Goal: Information Seeking & Learning: Learn about a topic

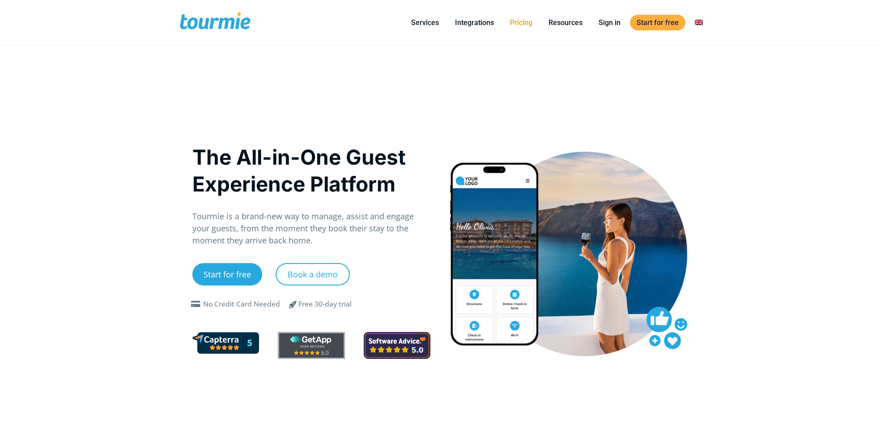
click at [528, 25] on link "Pricing" at bounding box center [521, 22] width 36 height 11
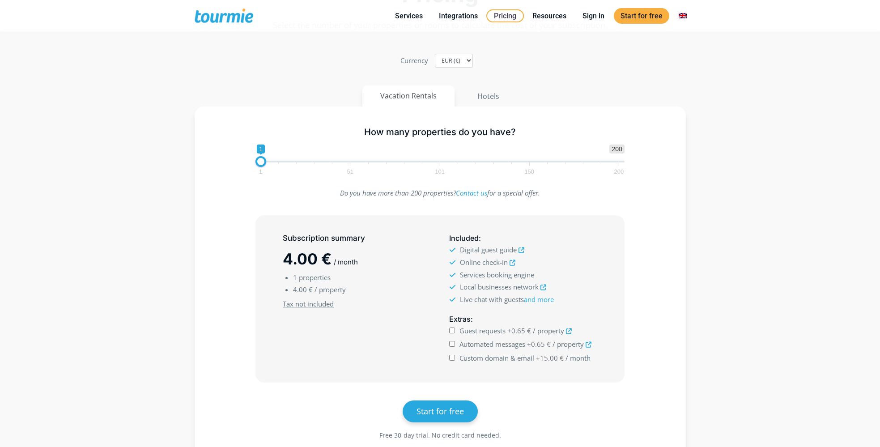
scroll to position [57, 0]
drag, startPoint x: 262, startPoint y: 161, endPoint x: 297, endPoint y: 161, distance: 34.9
click at [297, 161] on span at bounding box center [295, 161] width 11 height 11
click at [223, 226] on div "Subscription summary 80.00 € / month 20 properties 4.00 € / property Minimum su…" at bounding box center [440, 298] width 465 height 167
click at [297, 161] on span at bounding box center [297, 161] width 11 height 11
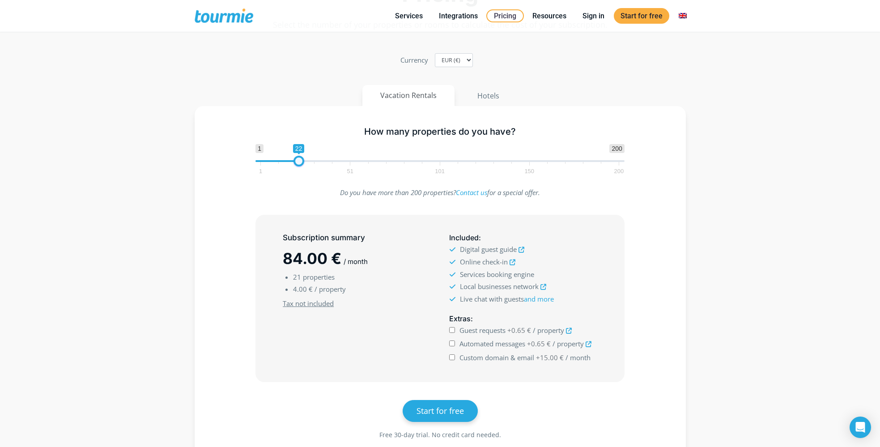
click at [299, 161] on span at bounding box center [298, 161] width 11 height 11
drag, startPoint x: 299, startPoint y: 161, endPoint x: 304, endPoint y: 161, distance: 4.9
click at [304, 161] on span at bounding box center [302, 161] width 11 height 11
click at [307, 161] on span at bounding box center [304, 161] width 11 height 11
drag, startPoint x: 307, startPoint y: 161, endPoint x: 314, endPoint y: 161, distance: 6.3
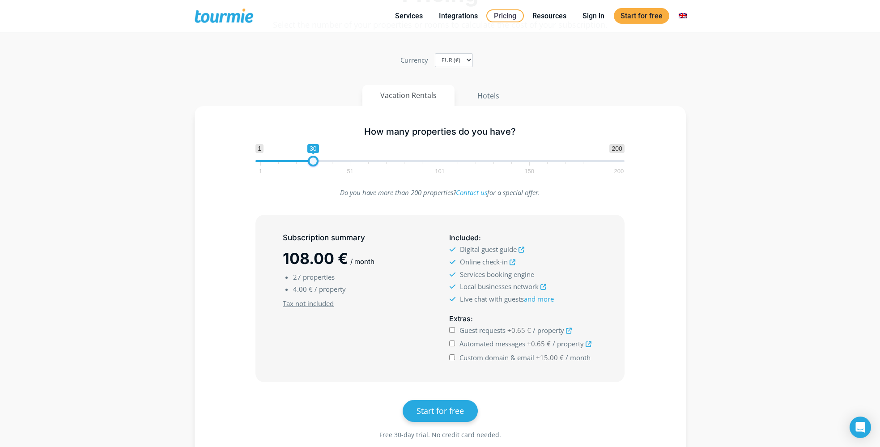
click at [314, 161] on span at bounding box center [313, 161] width 11 height 11
click at [316, 158] on span at bounding box center [313, 161] width 11 height 11
click at [312, 158] on span at bounding box center [313, 161] width 11 height 11
click at [313, 158] on span at bounding box center [315, 161] width 11 height 11
click at [310, 158] on span at bounding box center [313, 161] width 11 height 11
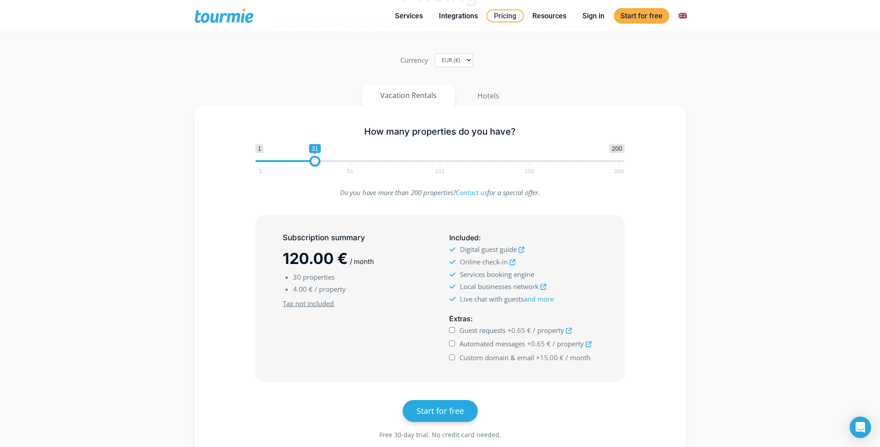
click at [313, 158] on span at bounding box center [315, 161] width 11 height 11
click at [314, 158] on span at bounding box center [316, 161] width 11 height 11
click at [317, 158] on span at bounding box center [318, 161] width 11 height 11
click at [321, 158] on span at bounding box center [322, 161] width 11 height 11
click at [325, 158] on span at bounding box center [325, 161] width 11 height 11
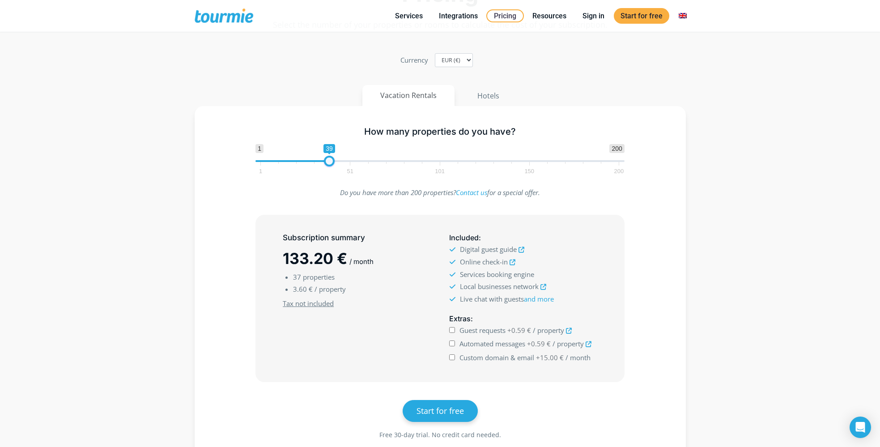
drag, startPoint x: 325, startPoint y: 158, endPoint x: 331, endPoint y: 158, distance: 6.3
click at [331, 158] on span at bounding box center [329, 161] width 11 height 11
drag, startPoint x: 331, startPoint y: 158, endPoint x: 345, endPoint y: 158, distance: 13.4
click at [345, 158] on span at bounding box center [343, 161] width 11 height 11
drag, startPoint x: 345, startPoint y: 158, endPoint x: 355, endPoint y: 158, distance: 10.3
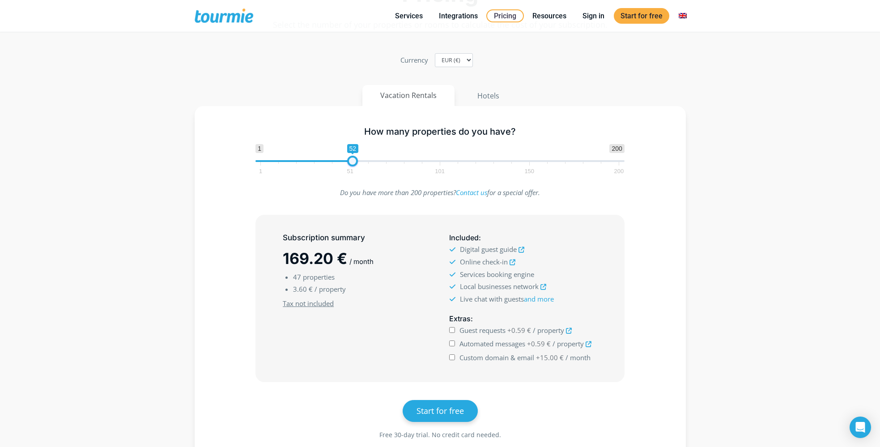
click at [355, 158] on span at bounding box center [352, 161] width 11 height 11
drag, startPoint x: 355, startPoint y: 158, endPoint x: 350, endPoint y: 159, distance: 4.9
click at [350, 159] on span at bounding box center [349, 161] width 11 height 11
click at [351, 161] on span at bounding box center [350, 161] width 11 height 11
drag, startPoint x: 350, startPoint y: 161, endPoint x: 385, endPoint y: 159, distance: 34.5
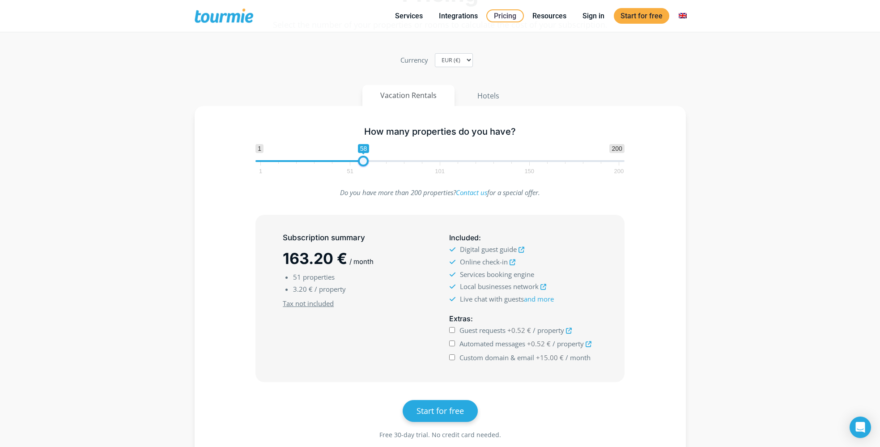
click at [369, 159] on span at bounding box center [363, 161] width 11 height 11
drag, startPoint x: 385, startPoint y: 159, endPoint x: 400, endPoint y: 158, distance: 15.2
click at [394, 158] on span at bounding box center [388, 161] width 11 height 11
drag, startPoint x: 400, startPoint y: 158, endPoint x: 411, endPoint y: 158, distance: 11.6
click at [407, 158] on span at bounding box center [401, 161] width 11 height 11
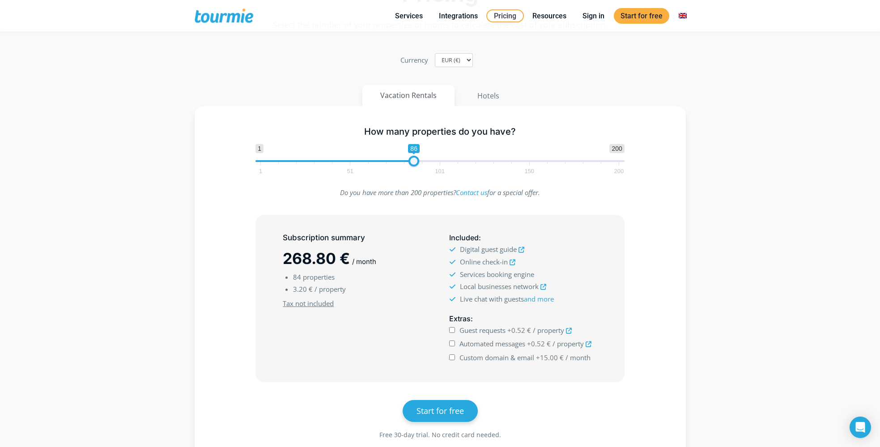
drag, startPoint x: 411, startPoint y: 158, endPoint x: 421, endPoint y: 157, distance: 9.9
click at [419, 157] on span at bounding box center [413, 161] width 11 height 11
drag, startPoint x: 421, startPoint y: 157, endPoint x: 428, endPoint y: 157, distance: 7.2
click at [426, 157] on span at bounding box center [421, 161] width 11 height 11
drag, startPoint x: 428, startPoint y: 157, endPoint x: 435, endPoint y: 157, distance: 6.3
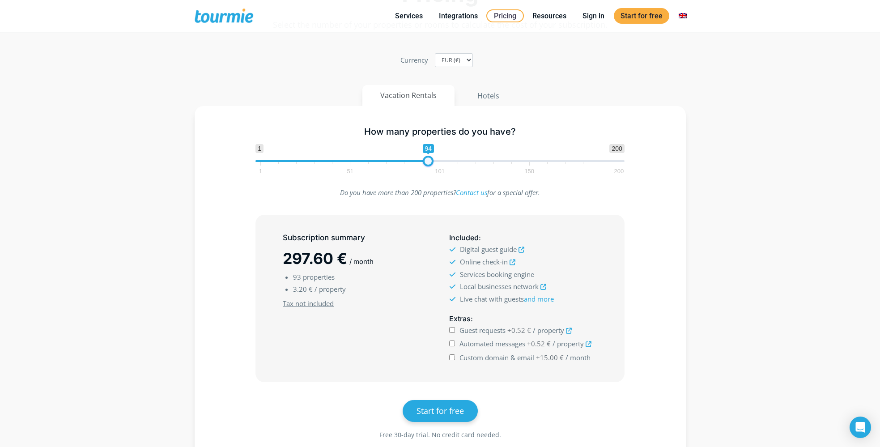
click at [433, 157] on span at bounding box center [428, 161] width 11 height 11
drag, startPoint x: 435, startPoint y: 157, endPoint x: 441, endPoint y: 157, distance: 6.7
click at [441, 157] on span at bounding box center [438, 161] width 11 height 11
click at [445, 157] on span at bounding box center [442, 161] width 11 height 11
drag, startPoint x: 445, startPoint y: 157, endPoint x: 536, endPoint y: 159, distance: 91.7
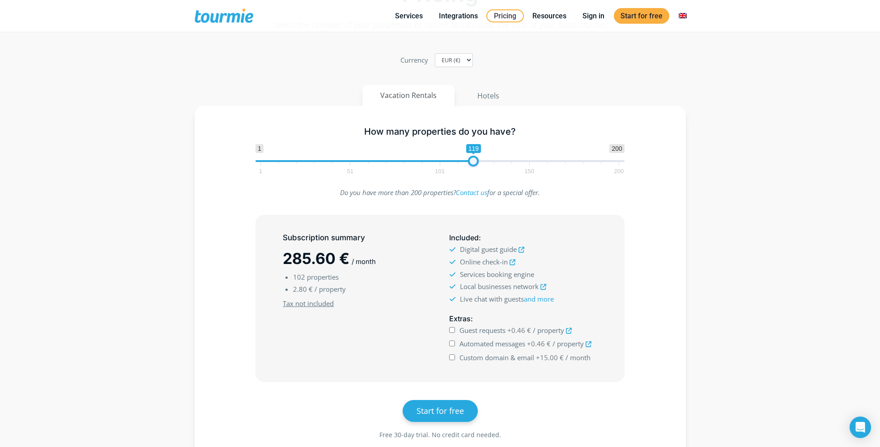
click at [479, 159] on span at bounding box center [473, 161] width 11 height 11
drag, startPoint x: 536, startPoint y: 159, endPoint x: 586, endPoint y: 156, distance: 49.8
click at [584, 156] on span "1 200 0 0 166 1 51 101 150 200" at bounding box center [439, 158] width 369 height 29
drag, startPoint x: 588, startPoint y: 161, endPoint x: 604, endPoint y: 161, distance: 16.1
click at [595, 161] on span at bounding box center [590, 161] width 11 height 11
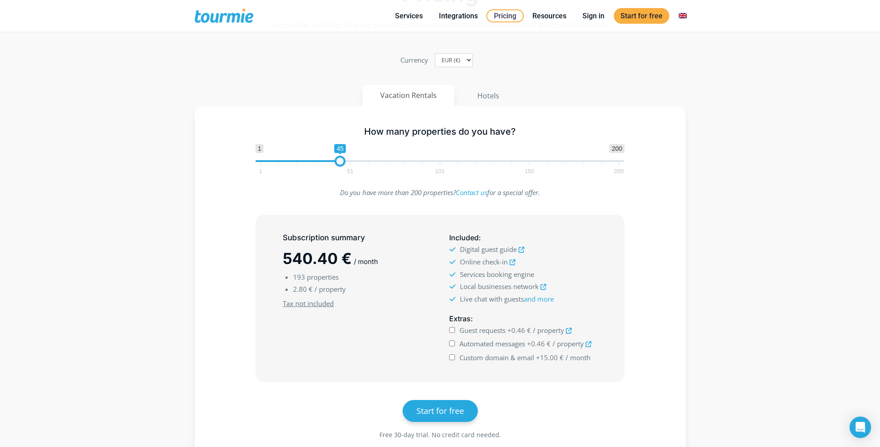
drag, startPoint x: 605, startPoint y: 162, endPoint x: 336, endPoint y: 166, distance: 268.8
click at [336, 166] on span "1 200 0 0 45 1 51 101 150 200" at bounding box center [439, 158] width 369 height 29
drag, startPoint x: 339, startPoint y: 162, endPoint x: 314, endPoint y: 162, distance: 24.6
click at [314, 162] on span at bounding box center [313, 161] width 11 height 11
click at [316, 161] on span at bounding box center [315, 161] width 11 height 11
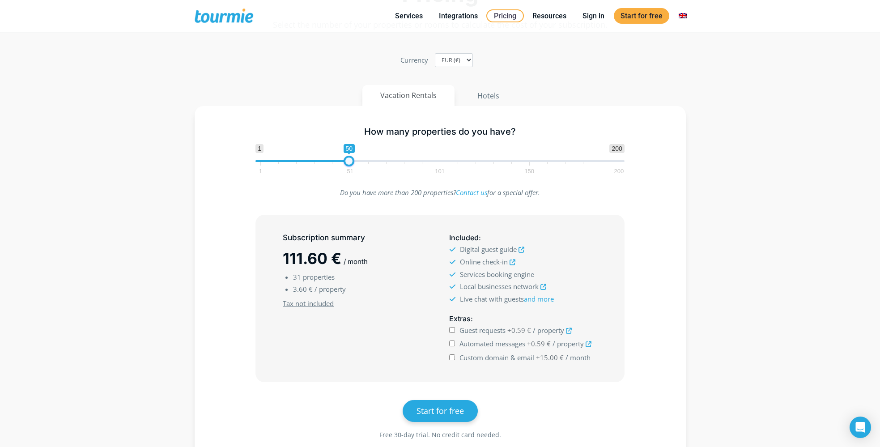
drag, startPoint x: 315, startPoint y: 161, endPoint x: 350, endPoint y: 159, distance: 34.5
click at [350, 159] on span at bounding box center [349, 161] width 11 height 11
click at [352, 159] on span at bounding box center [350, 161] width 11 height 11
click at [347, 159] on span at bounding box center [349, 161] width 11 height 11
type input "51"
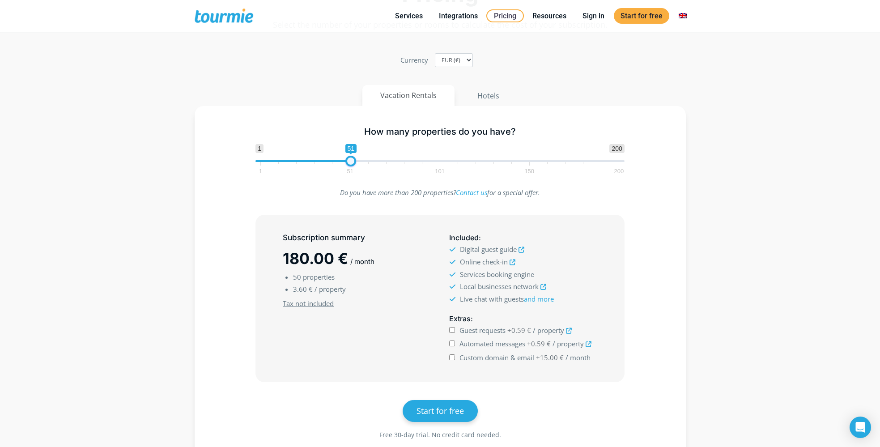
click at [351, 161] on span at bounding box center [350, 161] width 11 height 11
drag, startPoint x: 496, startPoint y: 433, endPoint x: 378, endPoint y: 436, distance: 118.5
click at [378, 436] on span "Free 30-day trial. No credit card needed." at bounding box center [440, 434] width 446 height 12
click at [385, 436] on span "Free 30-day trial. No credit card needed." at bounding box center [440, 434] width 122 height 8
click at [153, 205] on section "Pricing Select the number of your properties or rooms to calculate the cost of …" at bounding box center [440, 217] width 880 height 536
